Goal: Information Seeking & Learning: Learn about a topic

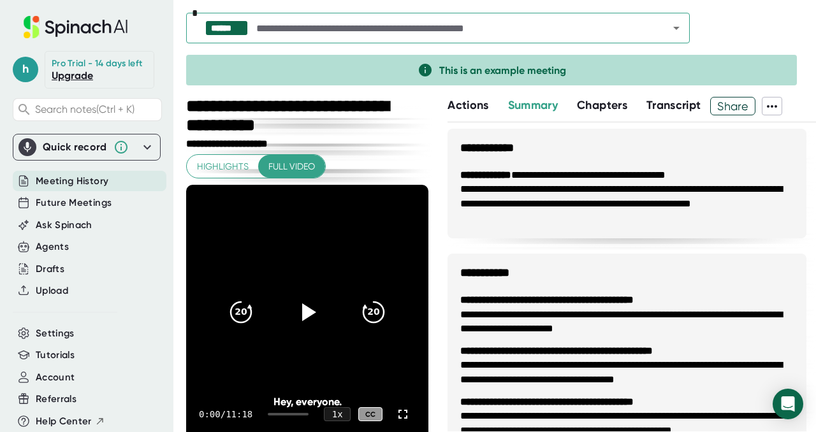
click at [140, 155] on icon at bounding box center [147, 147] width 15 height 15
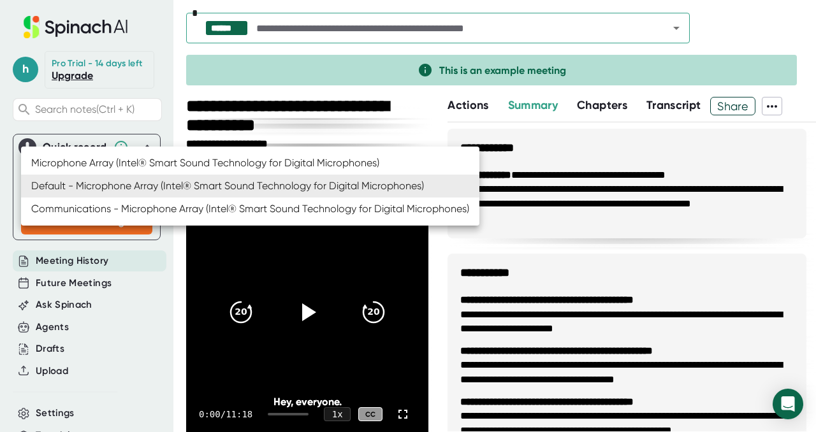
click at [130, 187] on body "**********" at bounding box center [408, 216] width 816 height 432
click at [173, 257] on div at bounding box center [408, 216] width 816 height 432
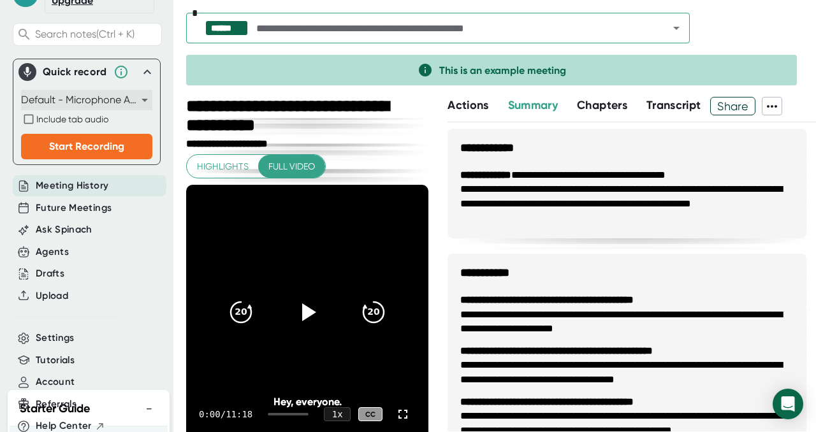
scroll to position [76, 0]
click at [99, 240] on div "Ask Spinach" at bounding box center [90, 229] width 154 height 21
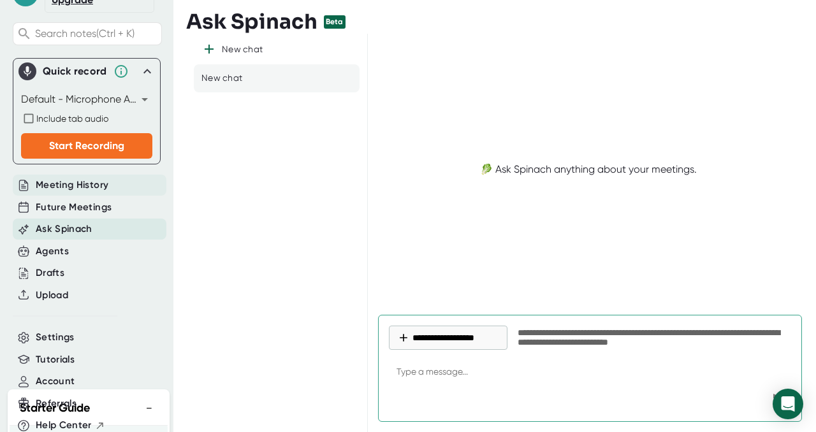
type textarea "x"
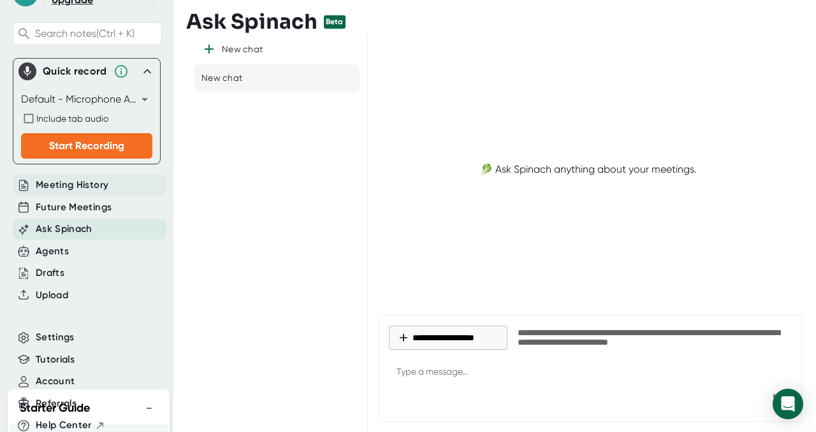
click at [103, 193] on span "Meeting History" at bounding box center [72, 185] width 73 height 15
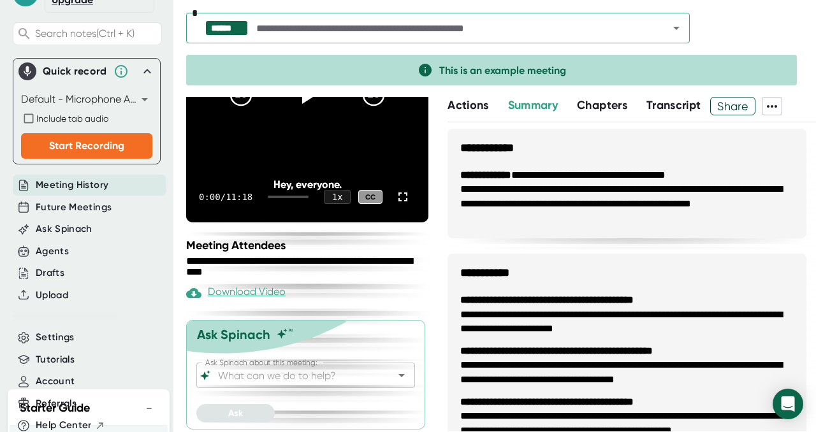
scroll to position [221, 0]
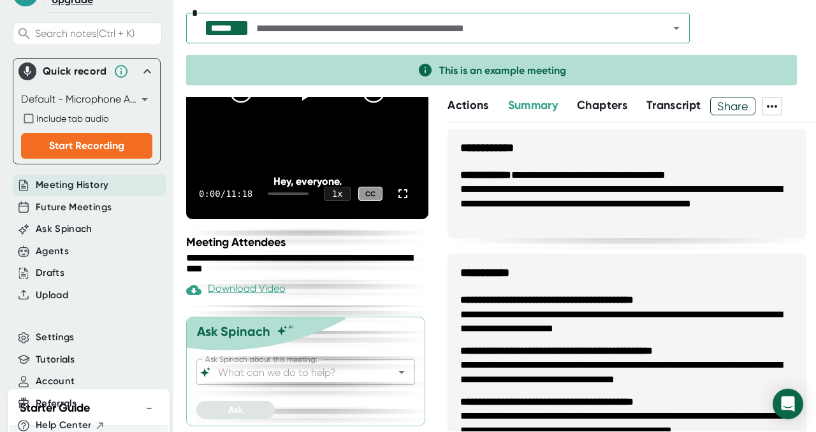
click at [325, 29] on input "text" at bounding box center [451, 28] width 395 height 18
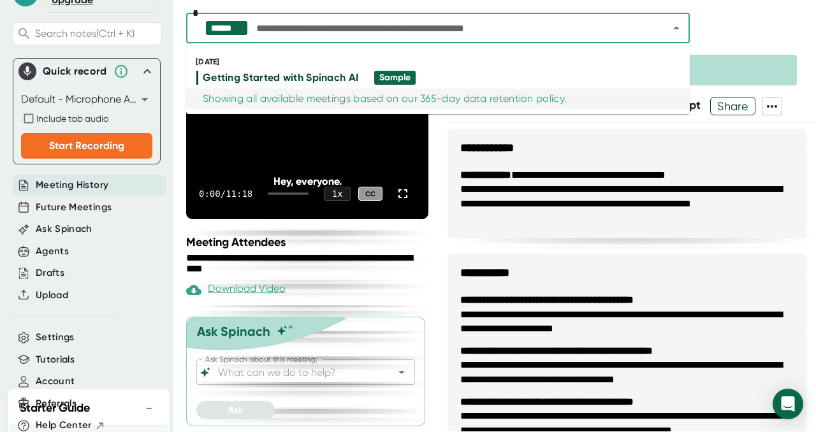
click at [319, 98] on div "Showing all available meetings based on our 365-day data retention policy." at bounding box center [385, 98] width 364 height 13
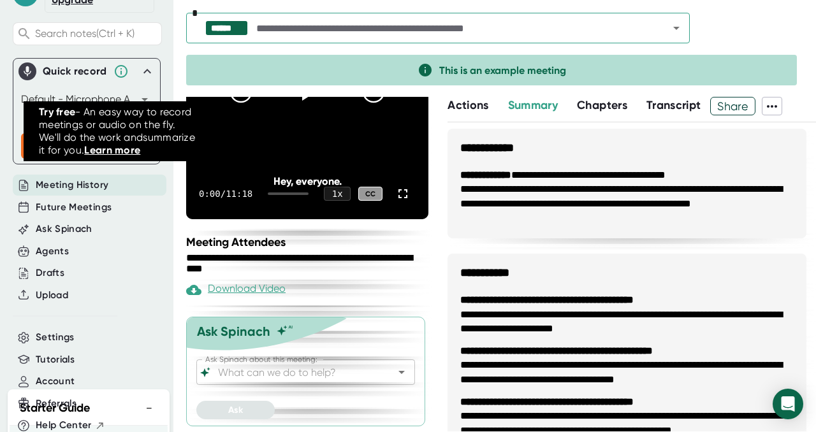
click at [122, 79] on icon at bounding box center [121, 71] width 15 height 15
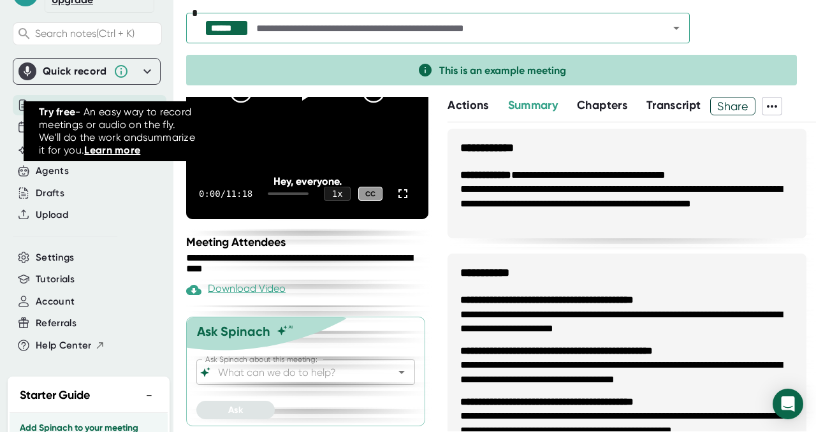
click at [122, 79] on icon at bounding box center [121, 71] width 15 height 15
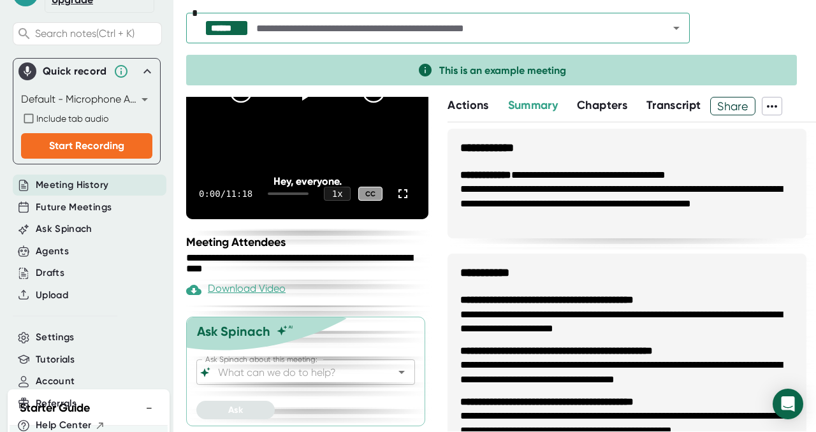
click at [148, 64] on div "h Pro Trial - 14 days left Upgrade Search notes (Ctrl + K) Quick record Default…" at bounding box center [86, 153] width 173 height 458
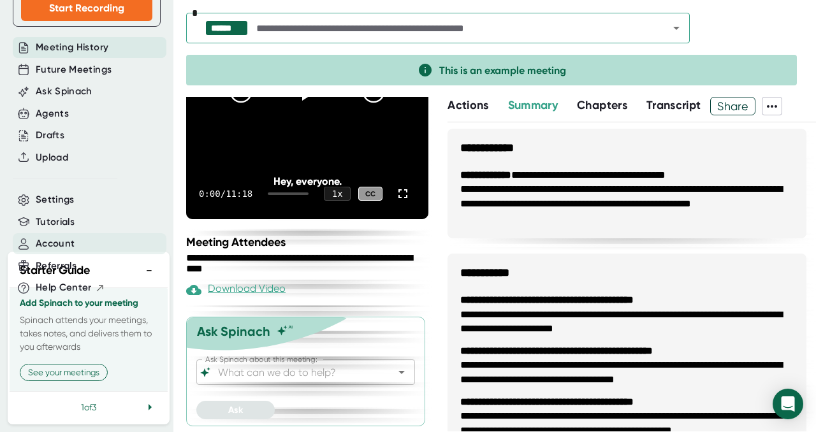
scroll to position [224, 0]
click at [64, 224] on span "Tutorials" at bounding box center [55, 222] width 39 height 15
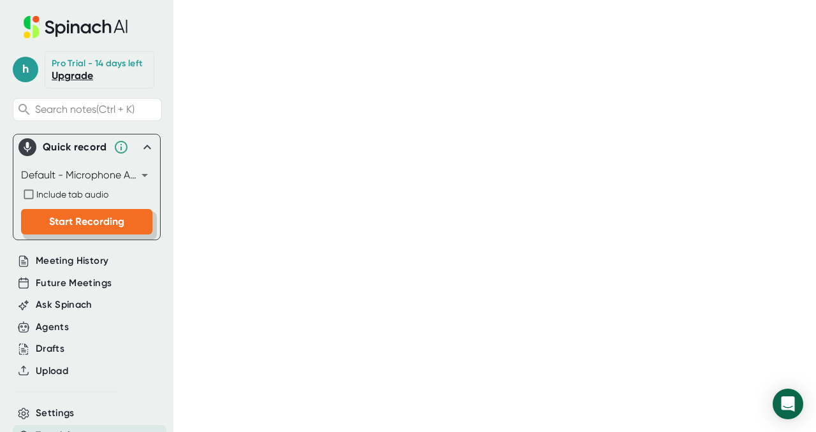
click at [96, 226] on button "Start Recording" at bounding box center [86, 222] width 131 height 26
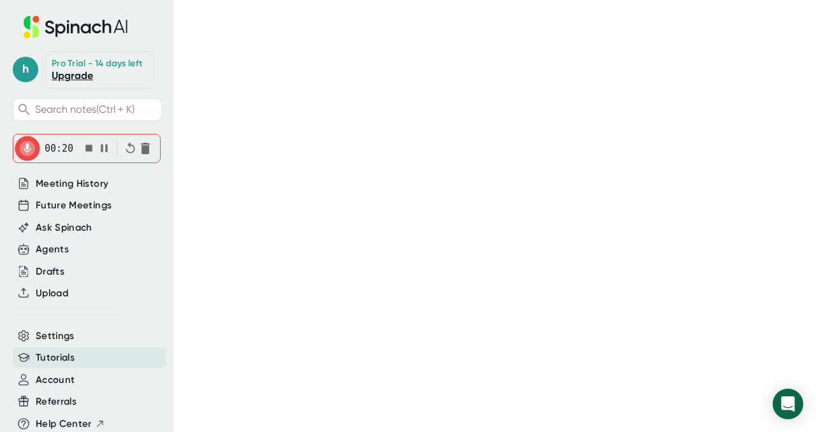
click at [56, 152] on div "00:20" at bounding box center [86, 149] width 136 height 28
click at [29, 158] on div at bounding box center [27, 149] width 18 height 18
click at [62, 257] on div "Agents" at bounding box center [52, 249] width 33 height 15
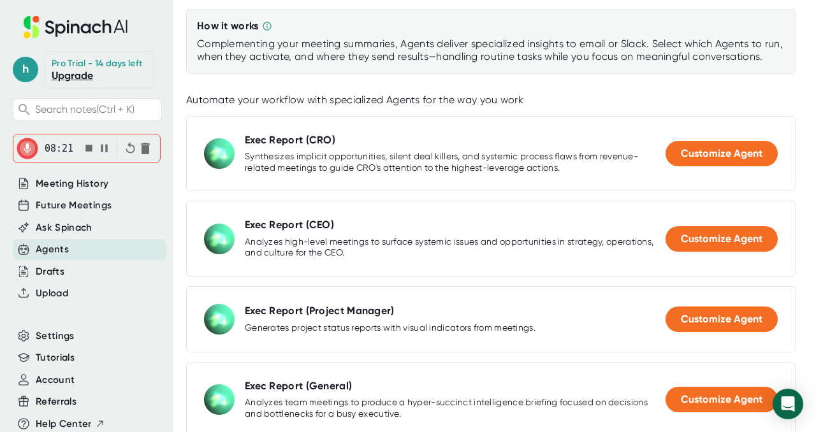
scroll to position [125, 0]
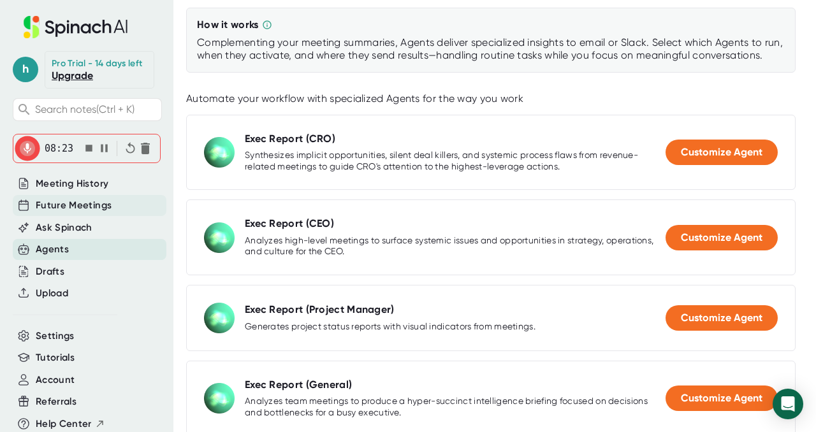
click at [89, 213] on span "Future Meetings" at bounding box center [74, 205] width 76 height 15
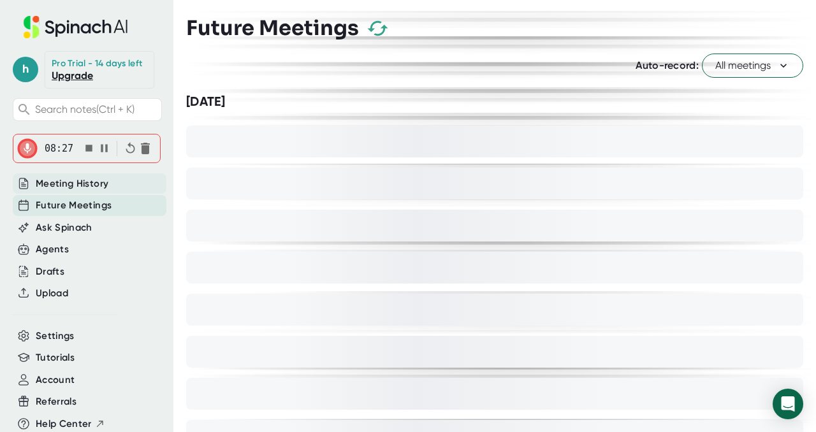
click at [119, 195] on div "Meeting History" at bounding box center [90, 183] width 154 height 21
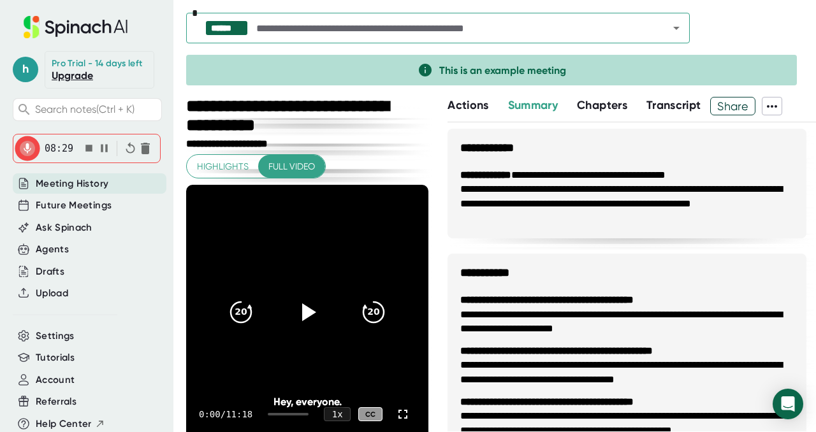
scroll to position [22, 0]
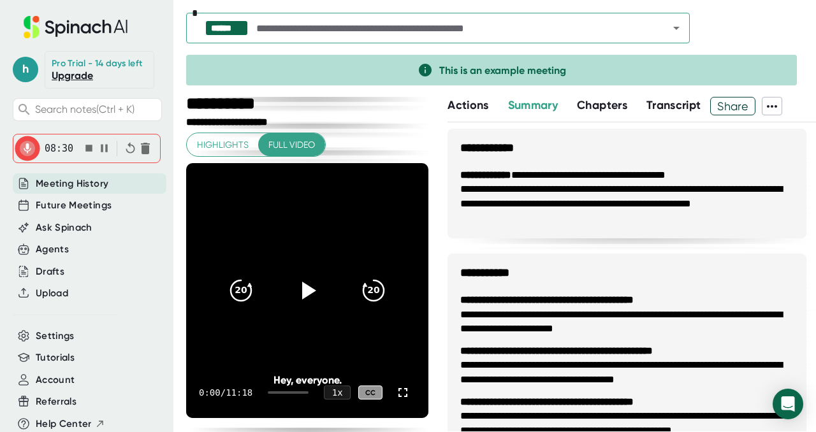
click at [356, 38] on div "****** *" at bounding box center [438, 28] width 504 height 31
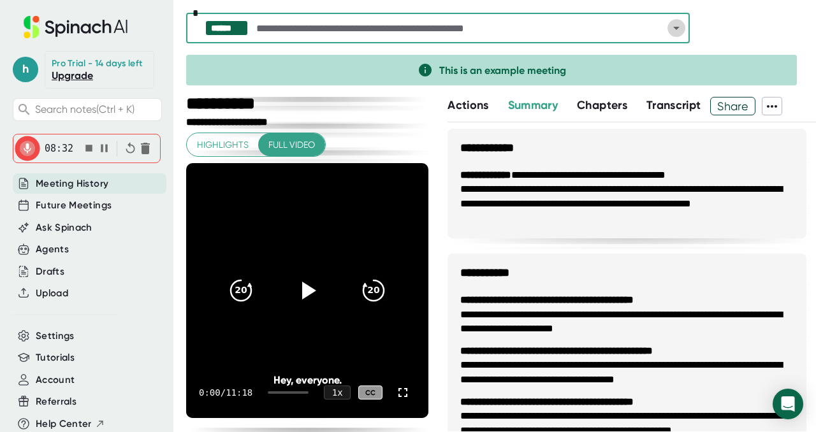
click at [677, 26] on icon "Open" at bounding box center [676, 27] width 15 height 15
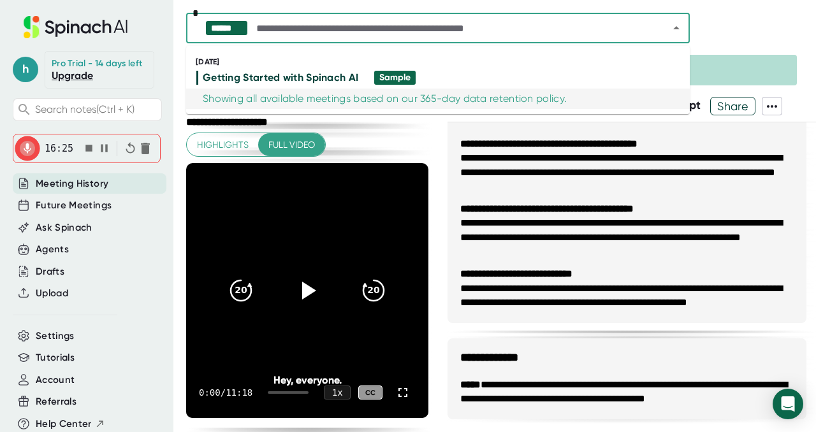
scroll to position [923, 0]
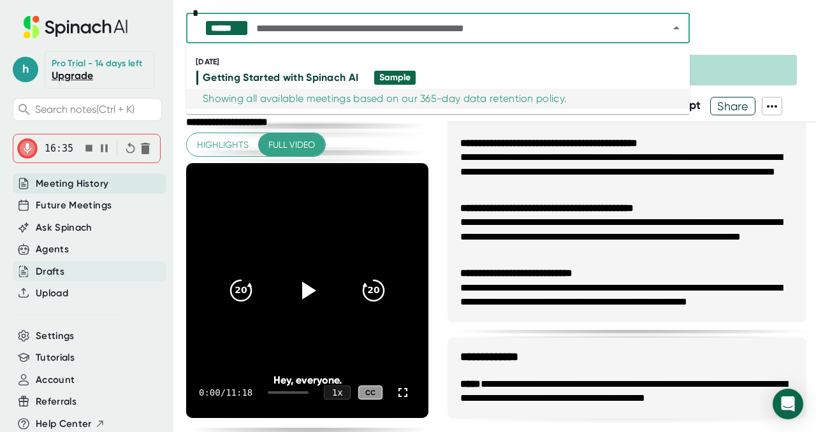
click at [56, 279] on div "Drafts" at bounding box center [50, 272] width 29 height 15
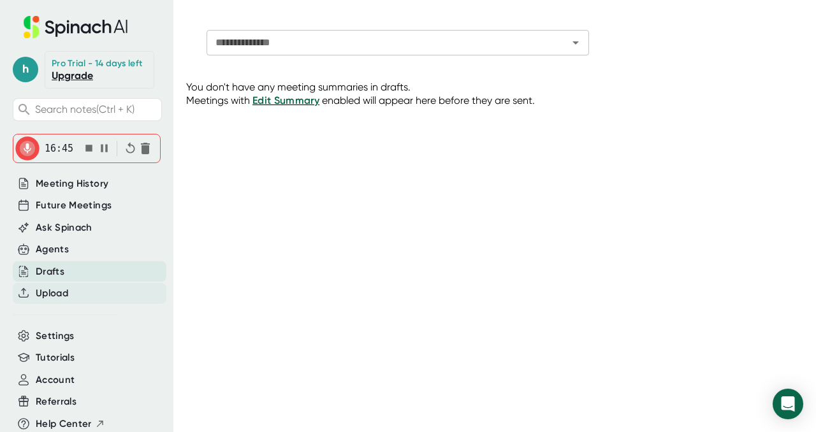
click at [68, 301] on span "Upload" at bounding box center [52, 293] width 33 height 15
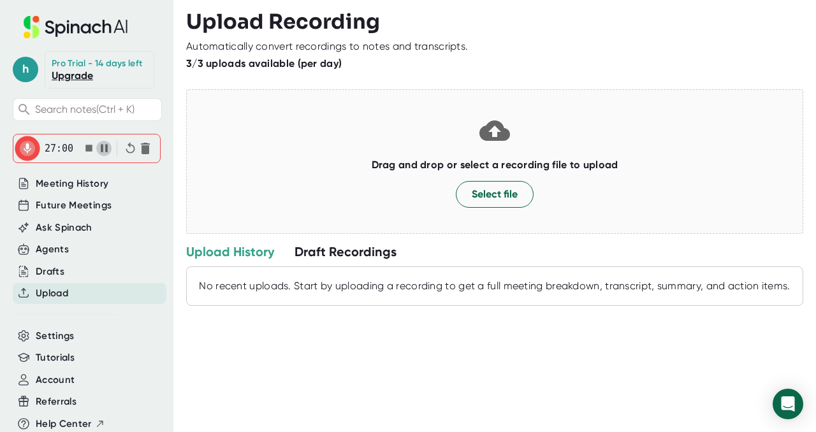
click at [105, 152] on icon "button" at bounding box center [104, 148] width 7 height 8
click at [105, 155] on icon "button" at bounding box center [104, 148] width 13 height 13
click at [106, 155] on icon "button" at bounding box center [104, 148] width 13 height 13
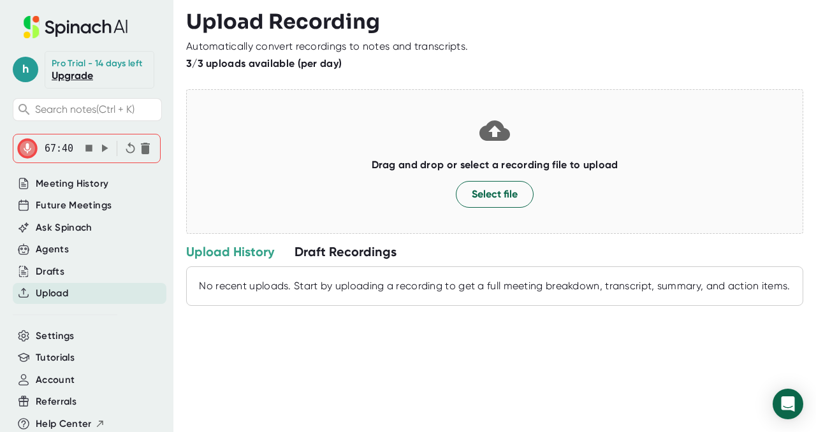
drag, startPoint x: 26, startPoint y: 164, endPoint x: 70, endPoint y: 150, distance: 46.2
click at [70, 150] on div "67:40" at bounding box center [86, 149] width 136 height 28
click at [103, 155] on icon "button" at bounding box center [104, 148] width 13 height 13
click at [105, 155] on icon "button" at bounding box center [104, 148] width 13 height 13
click at [87, 152] on icon "button" at bounding box center [88, 148] width 7 height 7
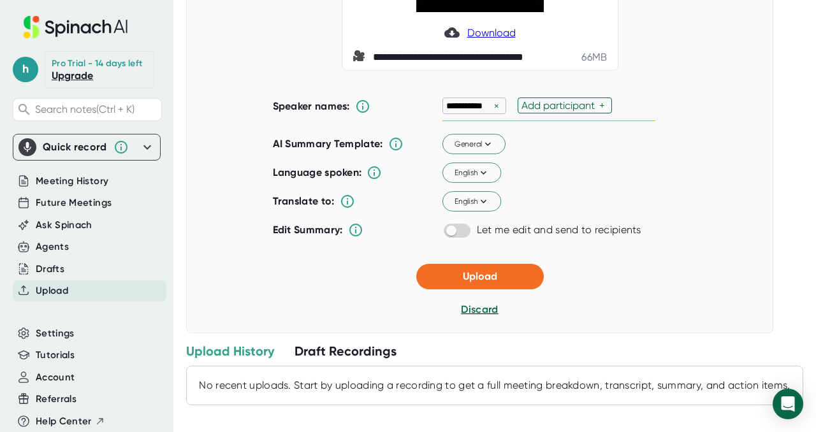
scroll to position [163, 0]
click at [455, 149] on span "General" at bounding box center [474, 143] width 40 height 11
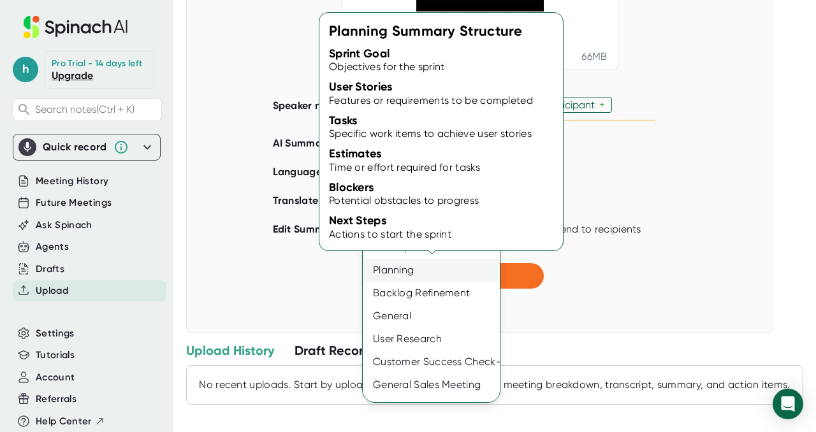
scroll to position [19, 0]
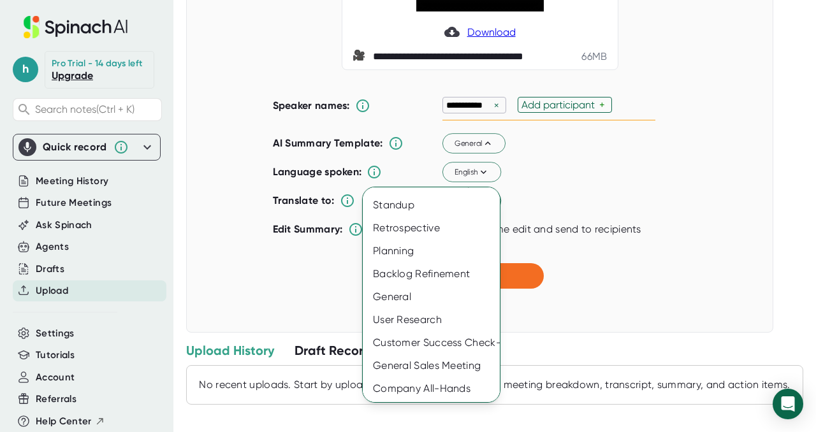
click at [538, 237] on div at bounding box center [408, 216] width 816 height 432
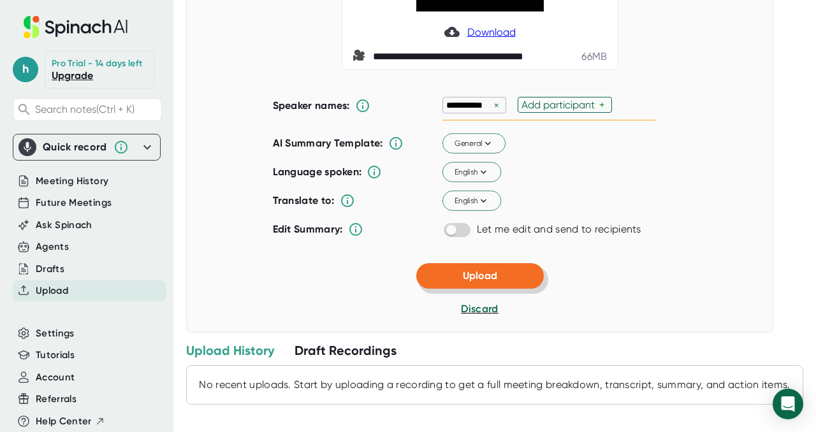
click at [474, 289] on button "Upload" at bounding box center [480, 276] width 128 height 26
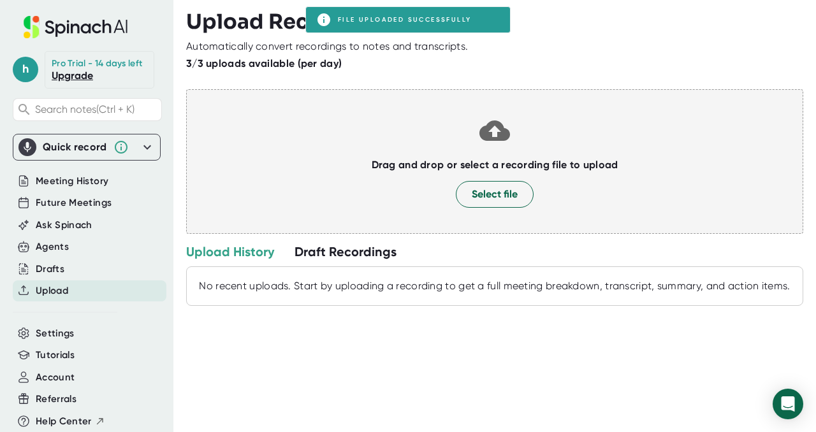
scroll to position [0, 0]
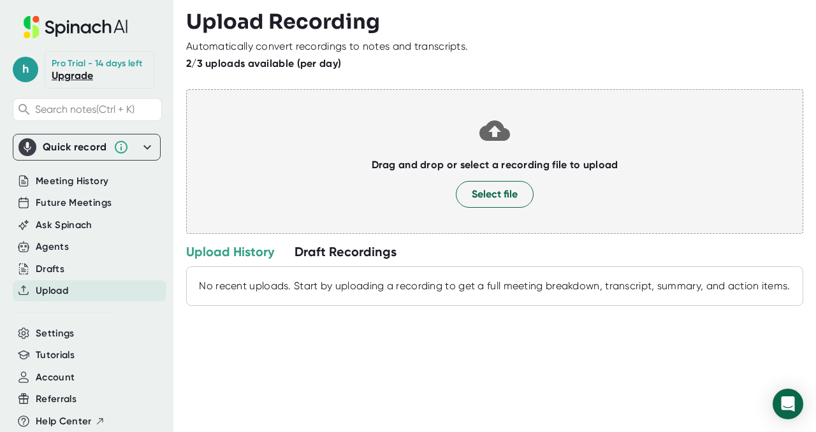
click at [366, 286] on div "No recent uploads. Start by uploading a recording to get a full meeting breakdo…" at bounding box center [494, 286] width 603 height 13
click at [78, 278] on div "Drafts" at bounding box center [90, 269] width 154 height 21
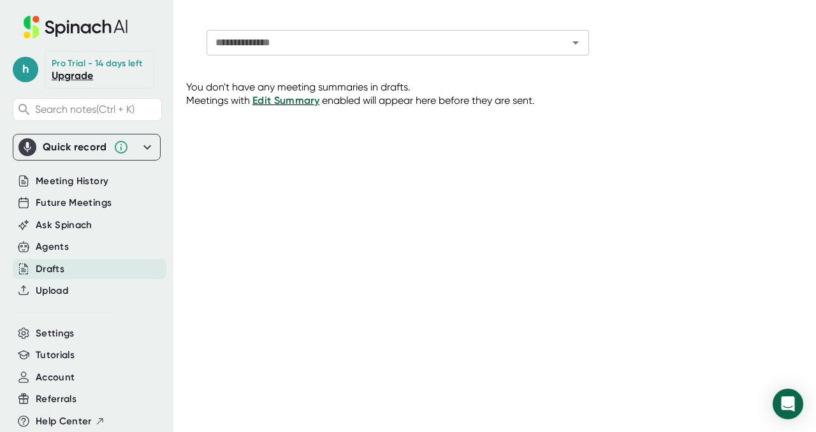
click at [89, 203] on div "Future Meetings" at bounding box center [87, 203] width 148 height 22
click at [87, 187] on span "Meeting History" at bounding box center [72, 181] width 73 height 15
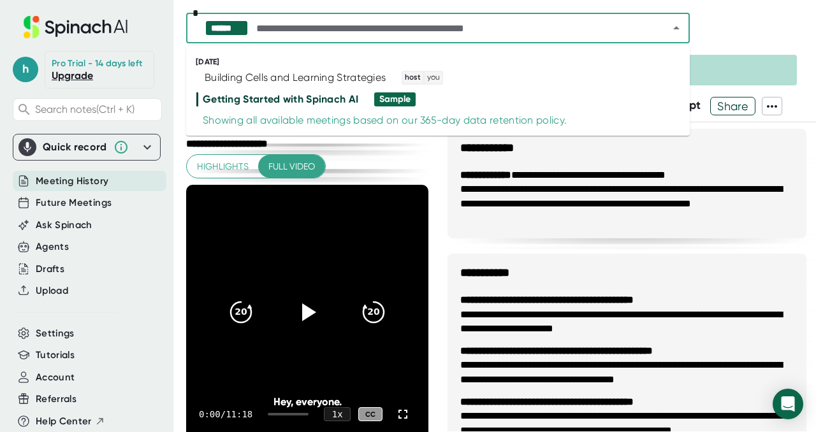
click at [476, 33] on input "text" at bounding box center [451, 28] width 395 height 18
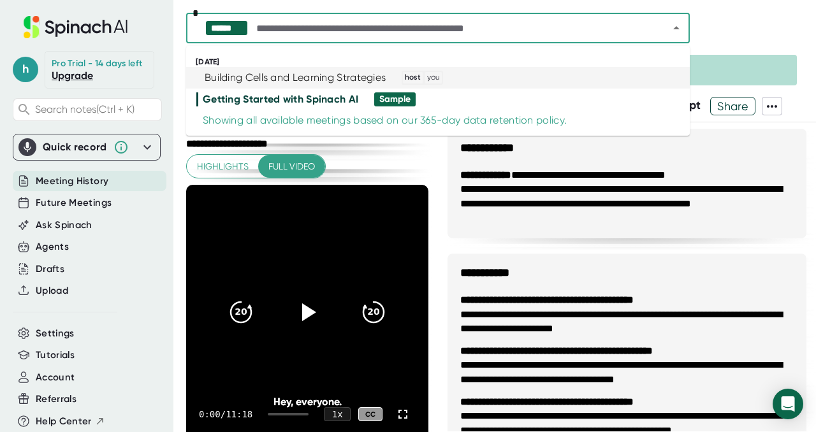
click at [378, 80] on div "Building Cells and Learning Strategies" at bounding box center [295, 77] width 181 height 13
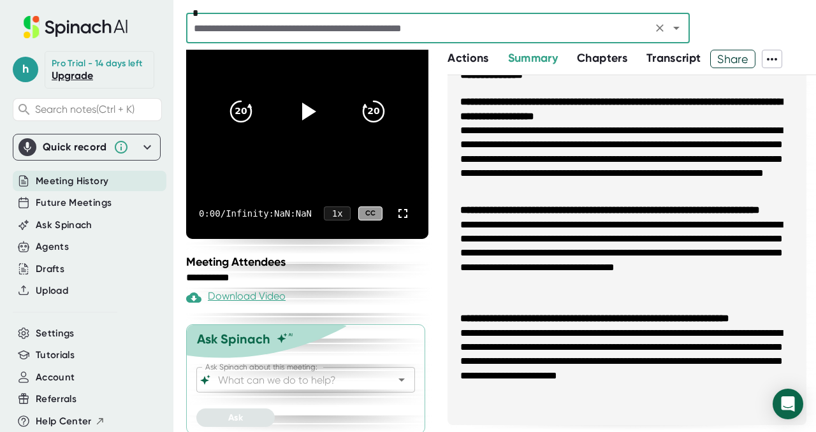
scroll to position [561, 0]
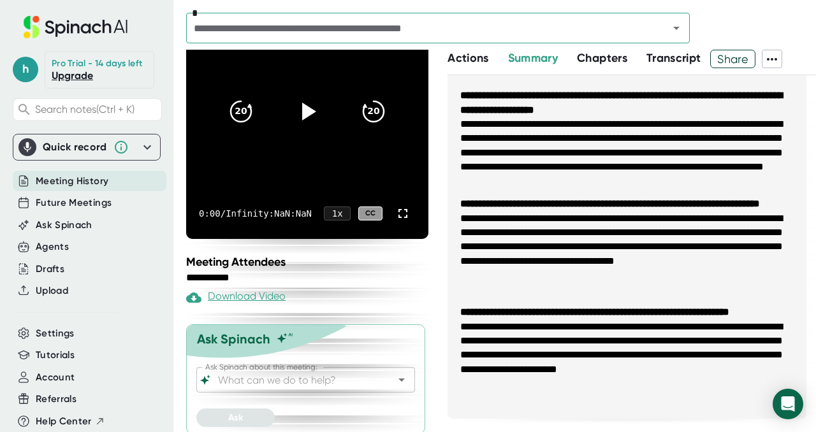
click at [643, 330] on li "**********" at bounding box center [626, 355] width 333 height 101
click at [595, 58] on span "Chapters" at bounding box center [602, 58] width 50 height 14
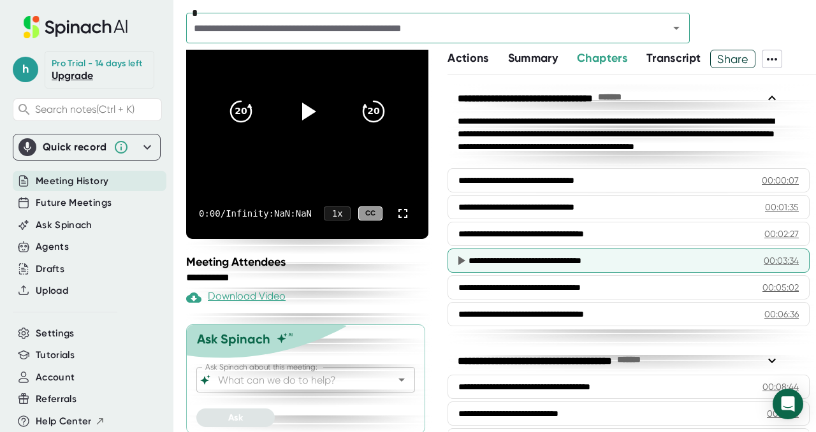
click at [606, 265] on div "**********" at bounding box center [629, 261] width 362 height 24
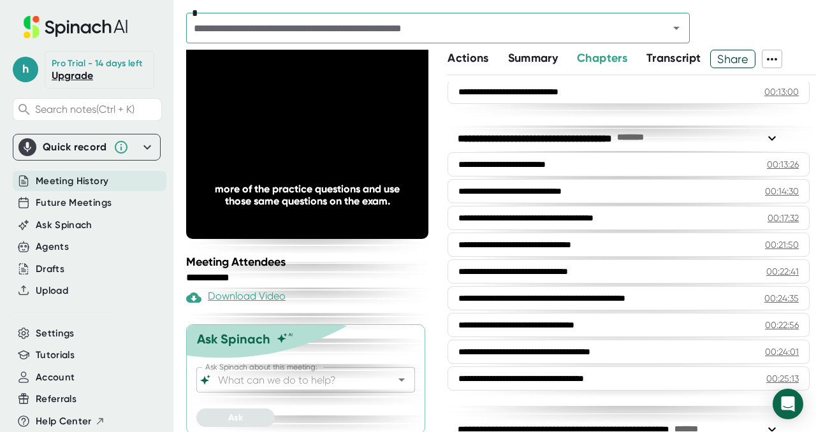
scroll to position [429, 0]
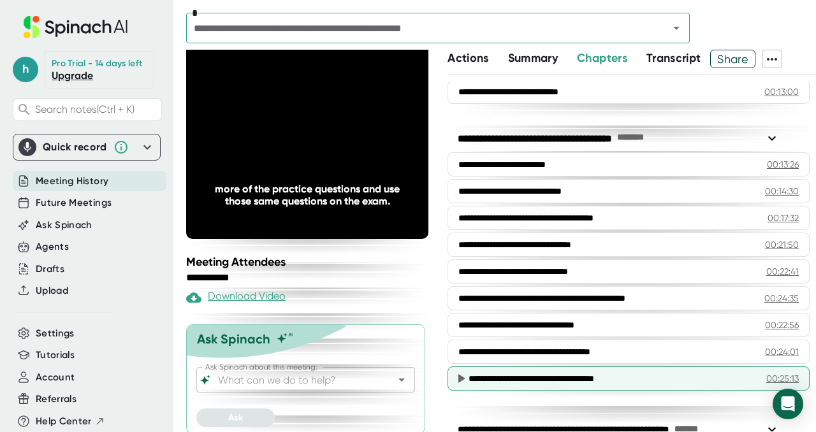
click at [561, 372] on div "**********" at bounding box center [603, 378] width 269 height 13
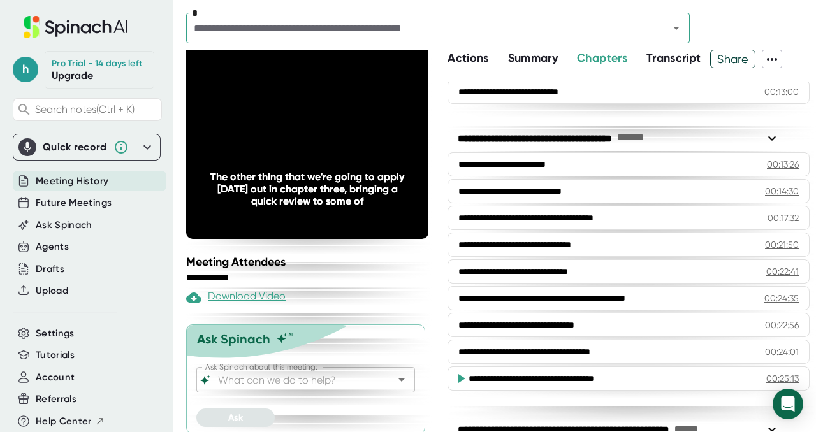
scroll to position [168, 0]
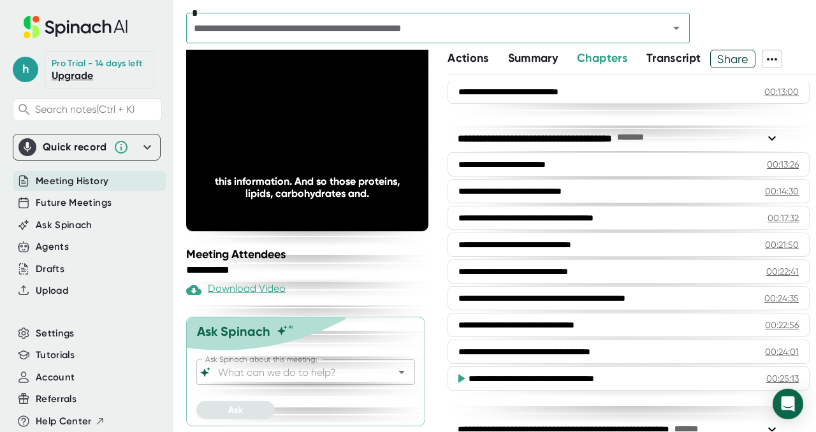
click at [674, 59] on span "Transcript" at bounding box center [674, 58] width 55 height 14
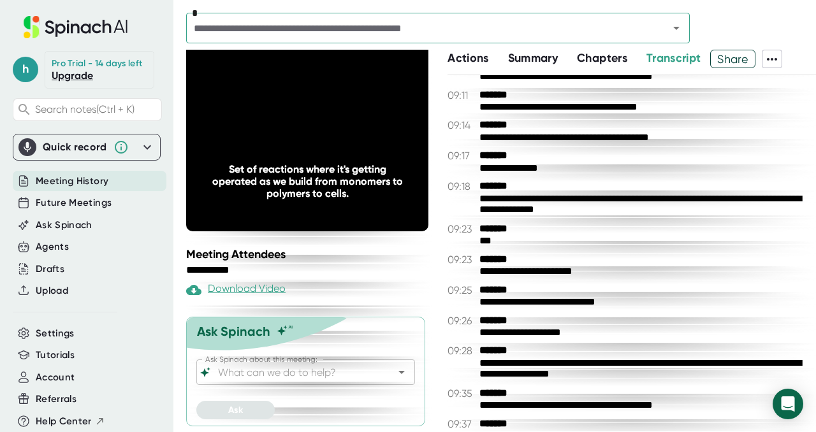
scroll to position [4476, 0]
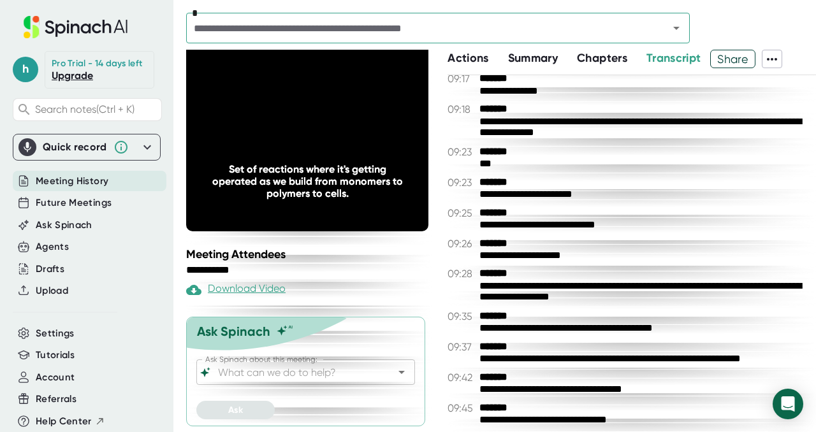
click at [537, 58] on span "Summary" at bounding box center [533, 58] width 50 height 14
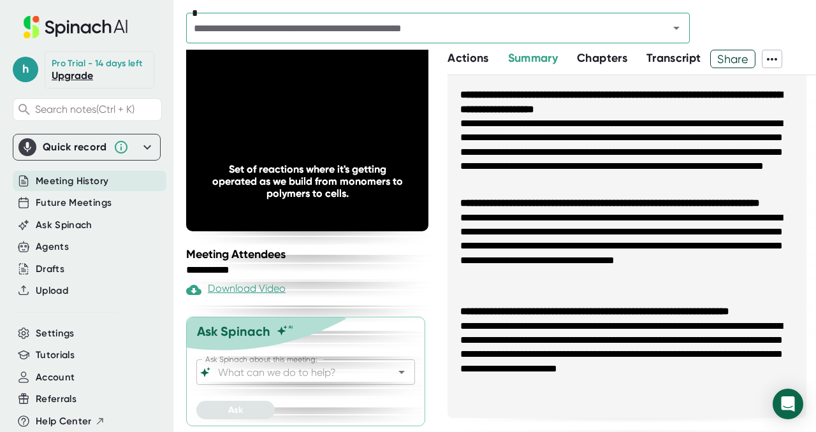
scroll to position [561, 0]
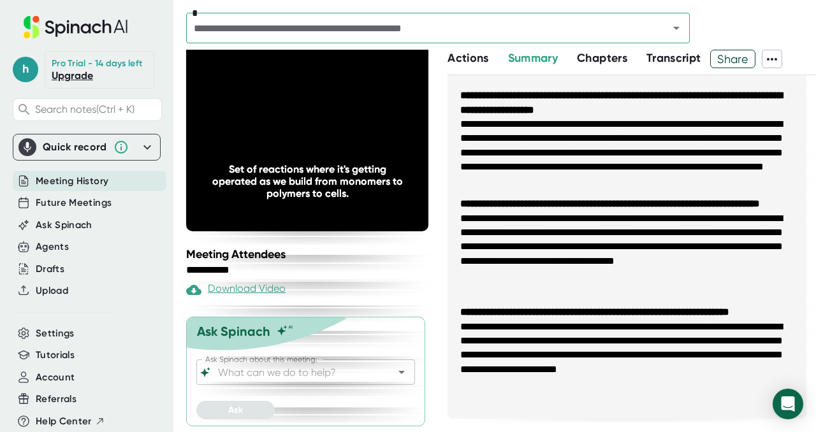
click at [477, 59] on span "Actions" at bounding box center [468, 58] width 41 height 14
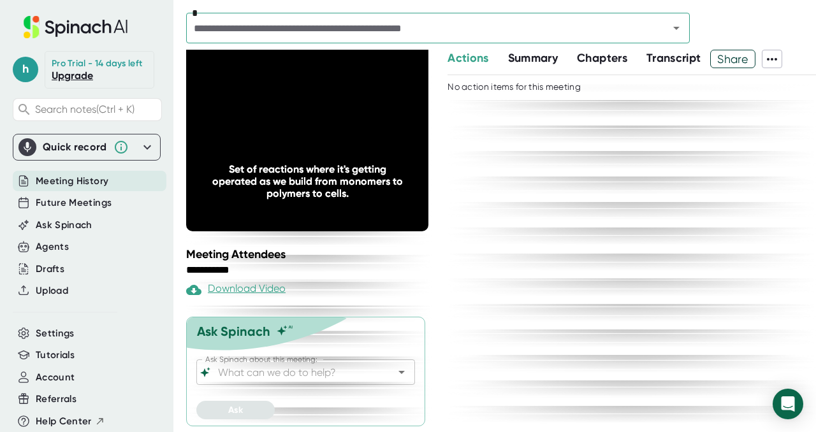
click at [523, 59] on span "Summary" at bounding box center [533, 58] width 50 height 14
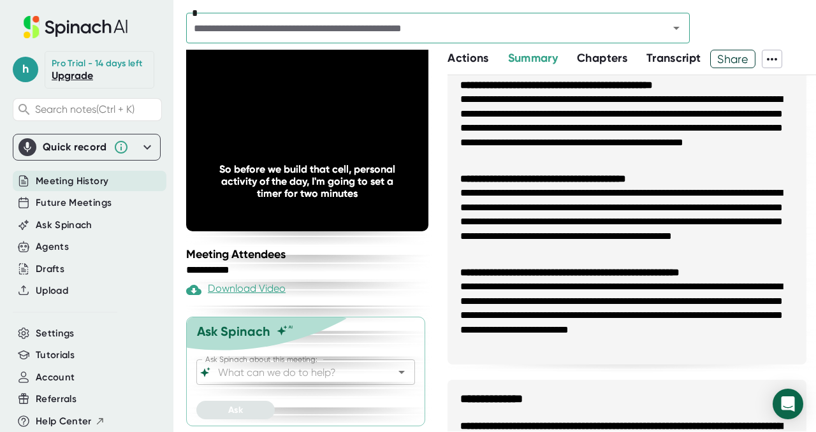
scroll to position [337, 0]
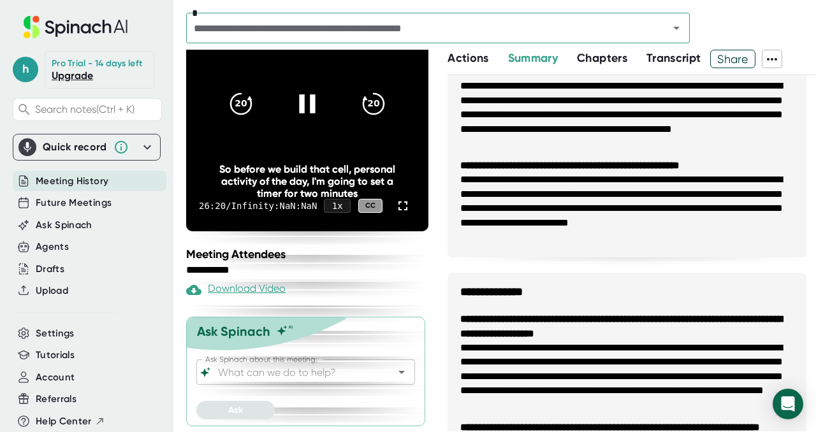
click at [307, 107] on icon at bounding box center [307, 103] width 16 height 18
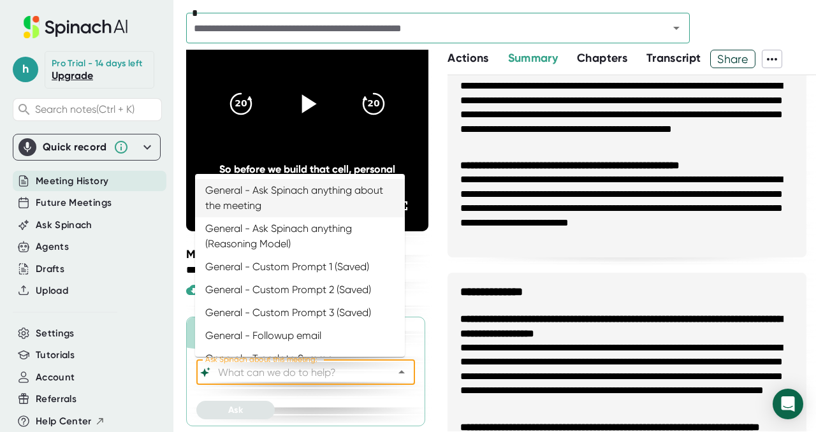
click at [292, 378] on input "Ask Spinach about this meeting:" at bounding box center [295, 373] width 158 height 18
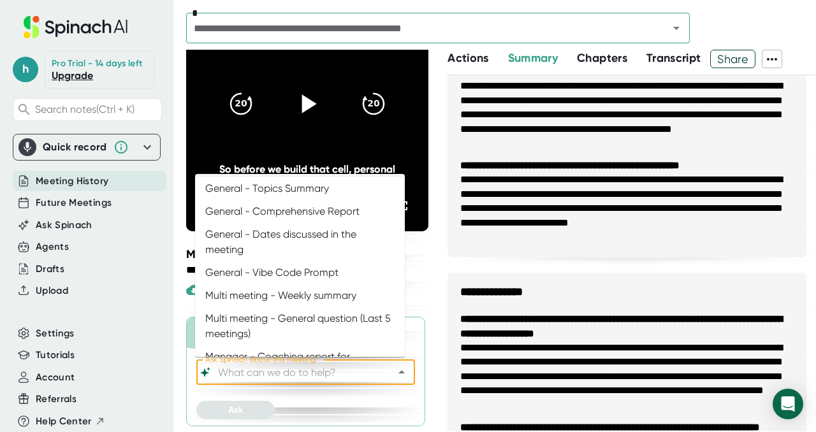
scroll to position [250, 0]
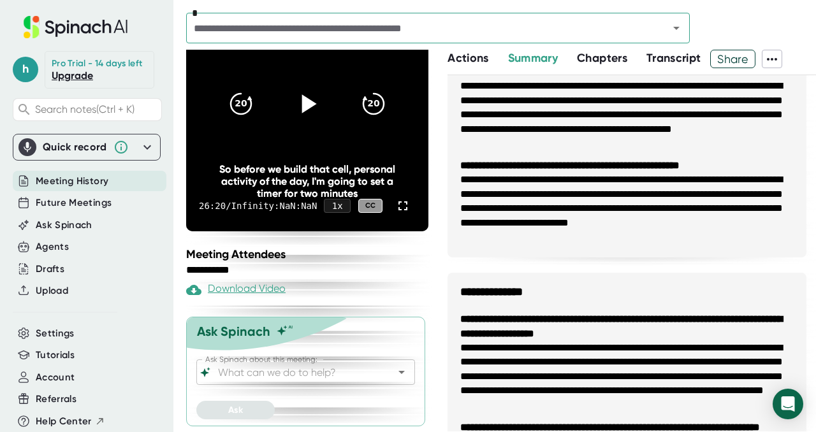
click at [419, 266] on div "**********" at bounding box center [304, 271] width 236 height 12
